Goal: Information Seeking & Learning: Learn about a topic

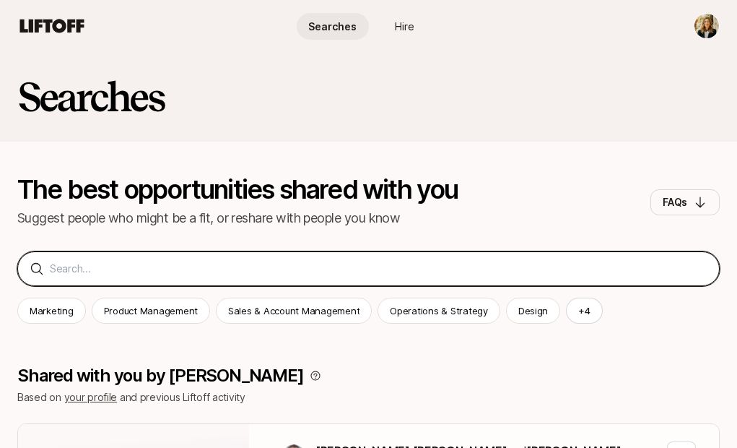
click at [74, 267] on input at bounding box center [379, 268] width 658 height 17
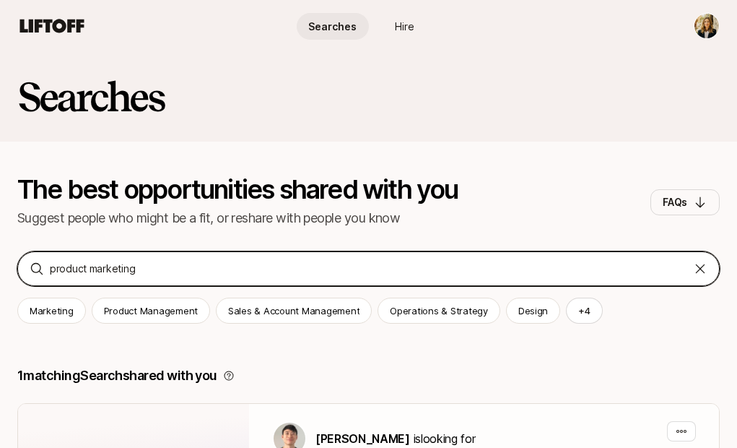
type input "product marketing"
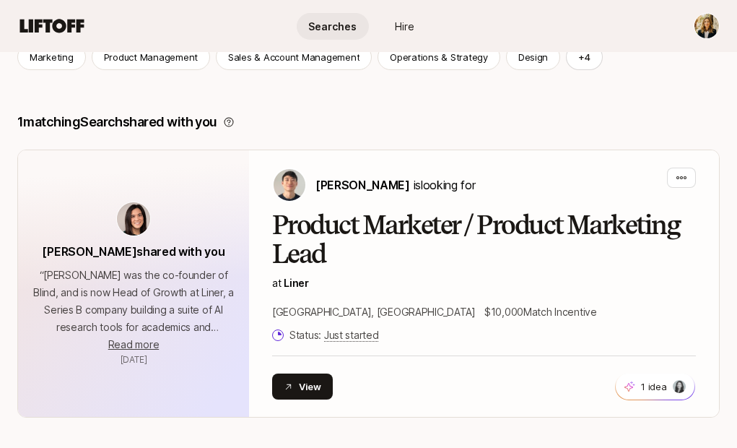
scroll to position [256, 0]
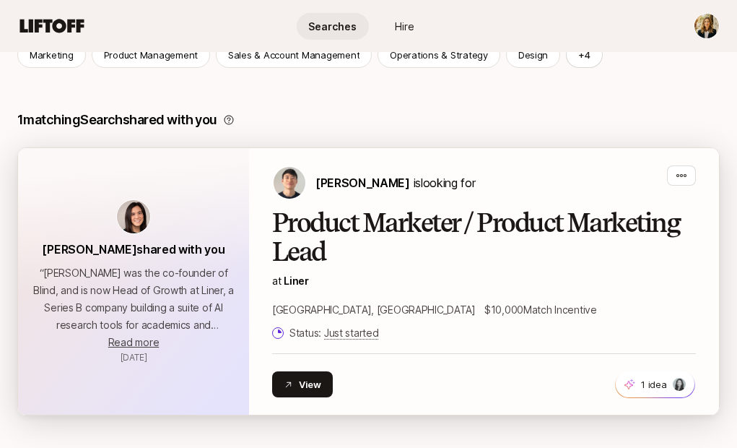
click at [386, 239] on h2 "Product Marketer / Product Marketing Lead" at bounding box center [484, 238] width 424 height 58
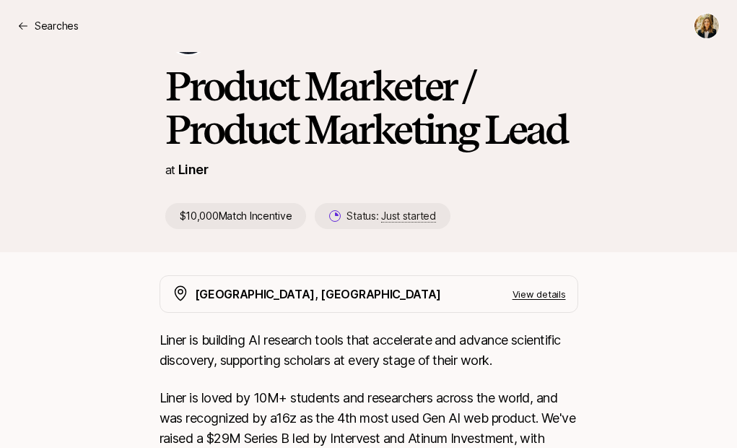
scroll to position [266, 0]
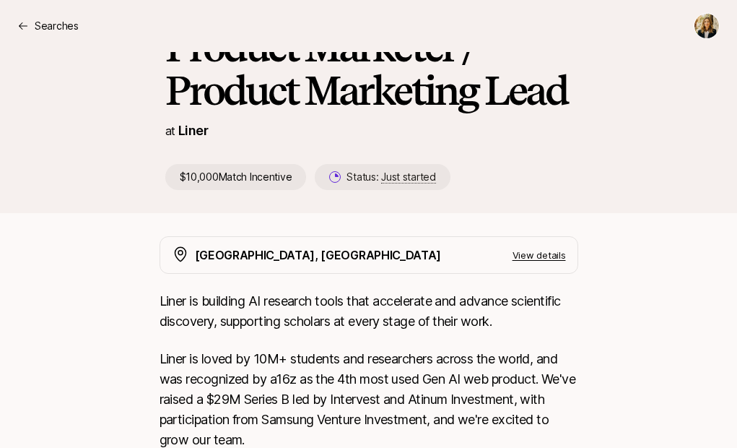
click at [535, 253] on p "View details" at bounding box center [539, 255] width 53 height 14
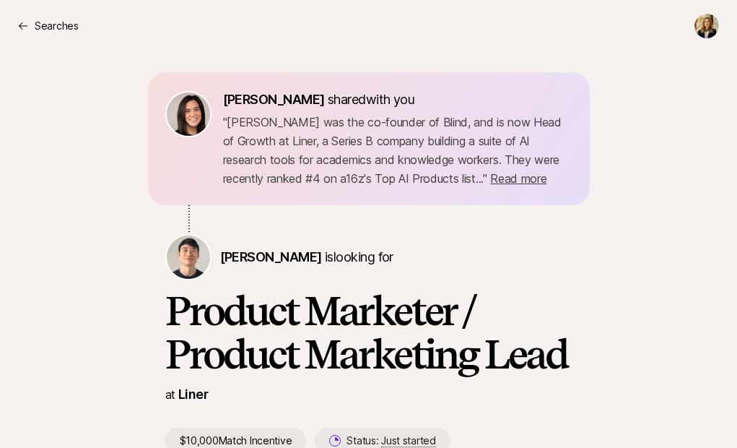
scroll to position [0, 0]
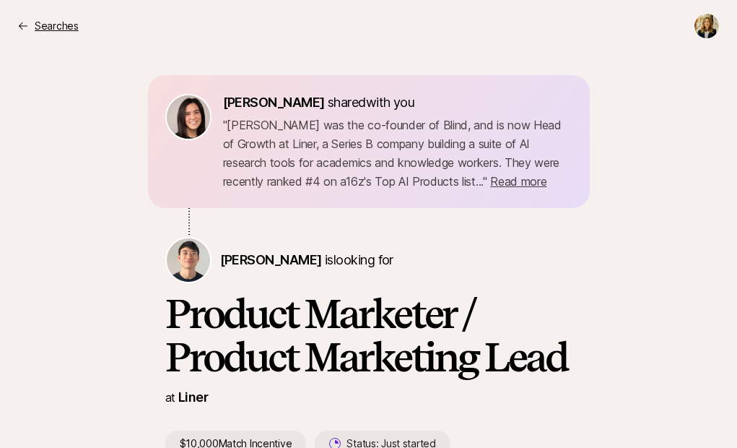
click at [35, 25] on p "Searches" at bounding box center [57, 25] width 44 height 17
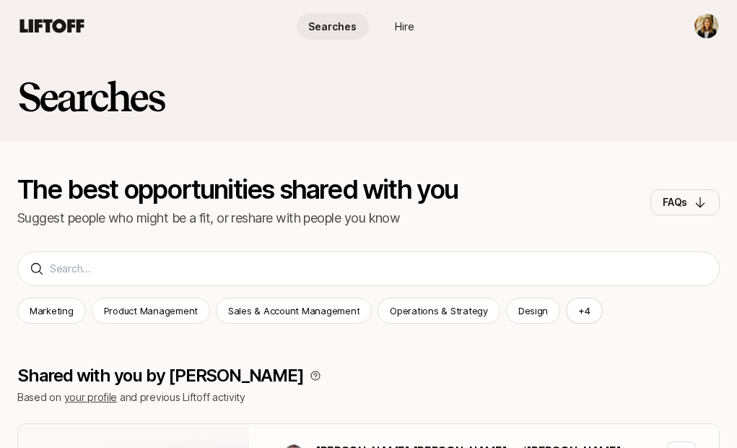
click at [324, 19] on span "Searches" at bounding box center [332, 26] width 48 height 15
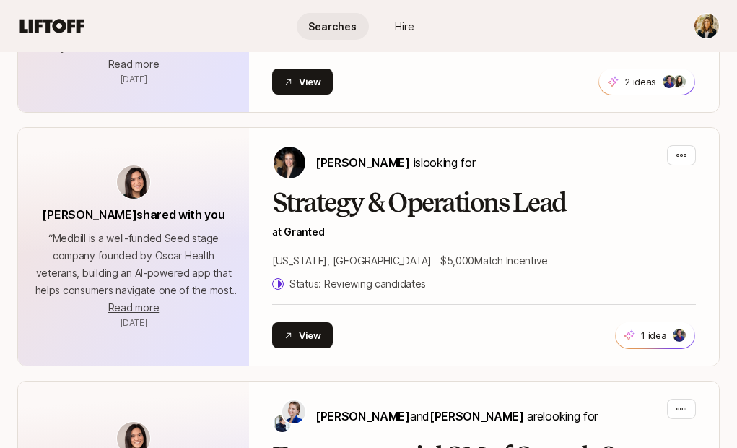
scroll to position [1042, 0]
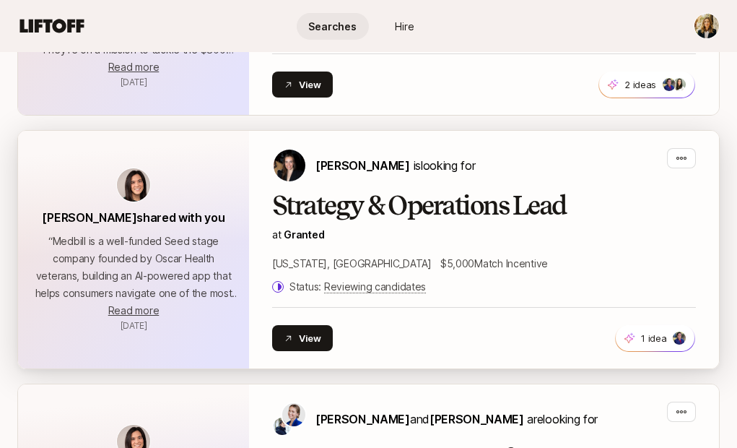
click at [376, 191] on h2 "Strategy & Operations Lead" at bounding box center [484, 205] width 424 height 29
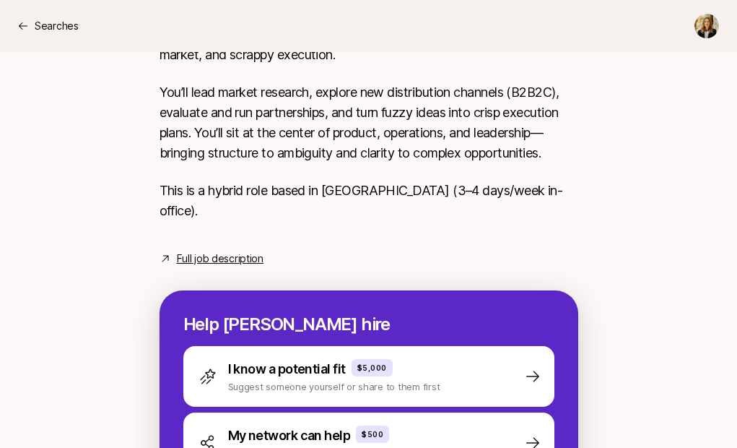
scroll to position [343, 0]
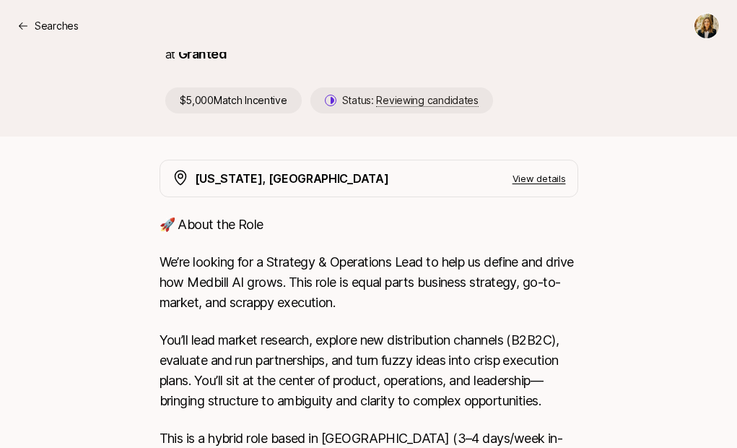
click at [545, 185] on p "View details" at bounding box center [539, 178] width 53 height 14
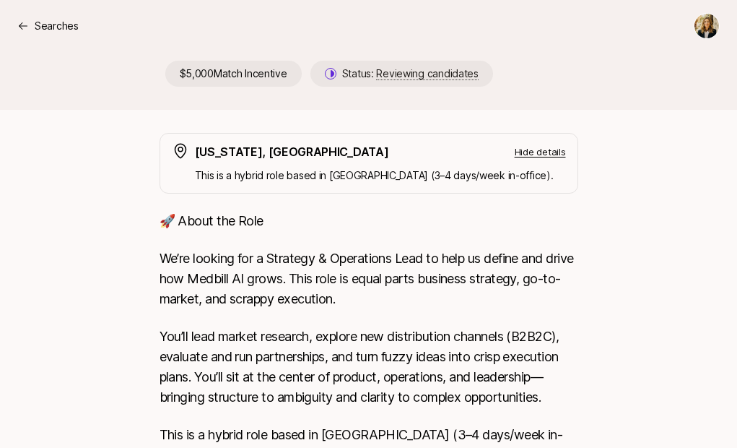
scroll to position [453, 0]
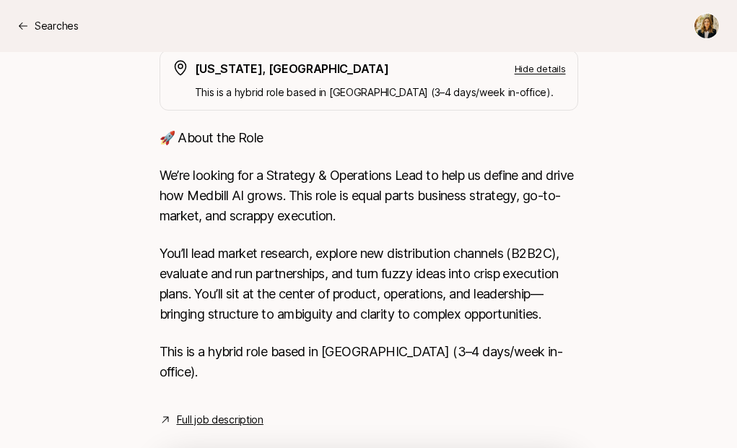
click at [218, 411] on link "Full job description" at bounding box center [220, 419] width 87 height 17
